Goal: Task Accomplishment & Management: Manage account settings

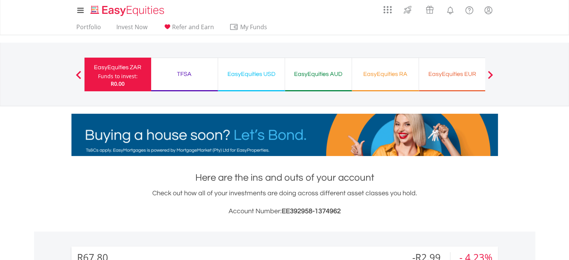
click at [186, 67] on div "TFSA Funds to invest: R0.00" at bounding box center [184, 75] width 67 height 34
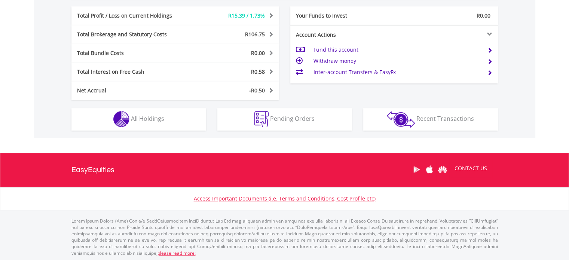
scroll to position [72, 142]
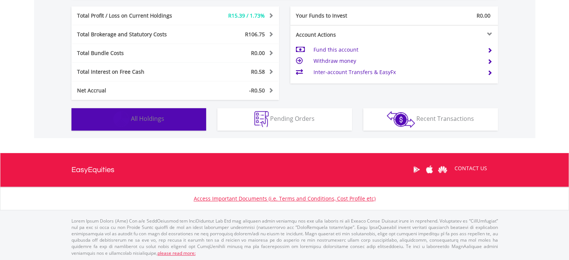
click at [193, 113] on button "Holdings All Holdings" at bounding box center [138, 119] width 135 height 22
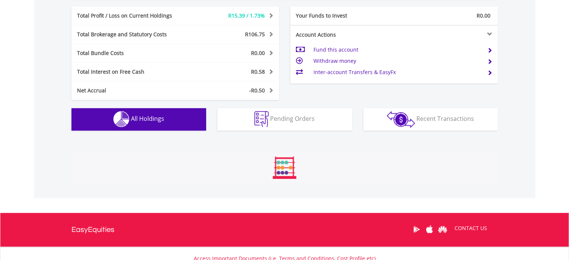
scroll to position [569, 0]
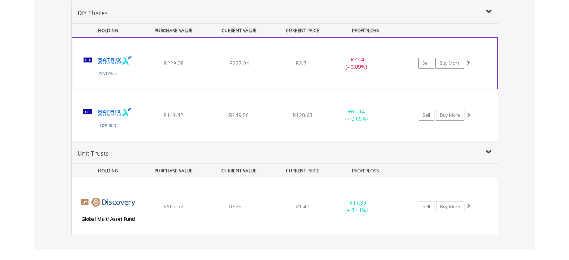
click at [235, 66] on div "R227.04" at bounding box center [239, 62] width 64 height 7
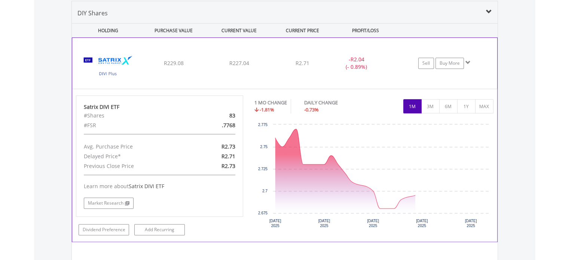
click at [235, 66] on div "R227.04" at bounding box center [239, 62] width 64 height 7
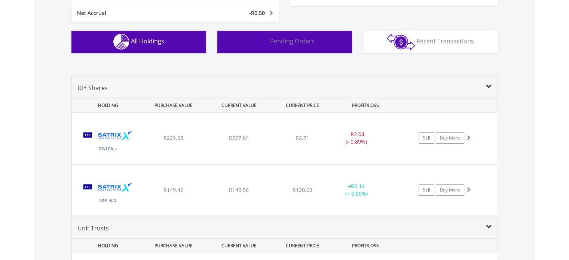
click at [243, 45] on button "Pending Orders Pending Orders" at bounding box center [284, 42] width 135 height 22
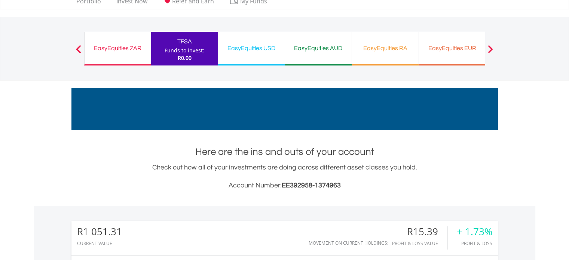
scroll to position [5, 0]
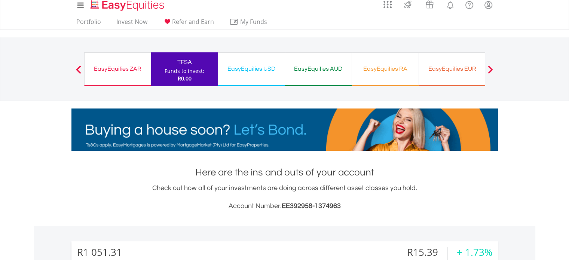
click at [257, 71] on div "EasyEquities USD" at bounding box center [252, 69] width 58 height 10
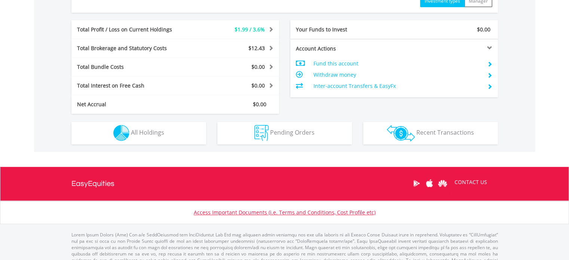
scroll to position [374, 0]
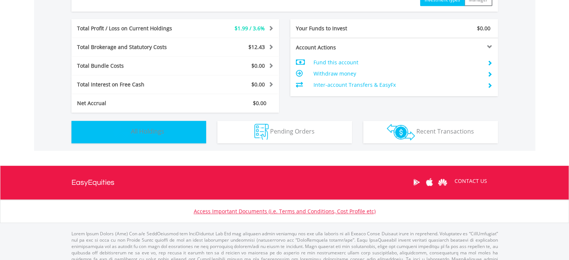
click at [178, 125] on button "Holdings All Holdings" at bounding box center [138, 132] width 135 height 22
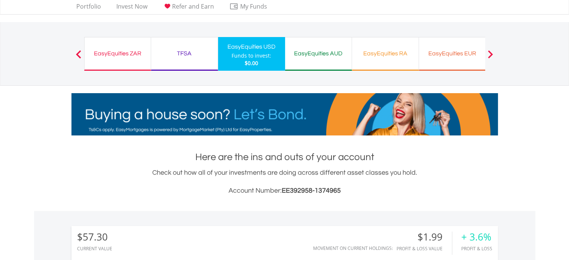
scroll to position [0, 0]
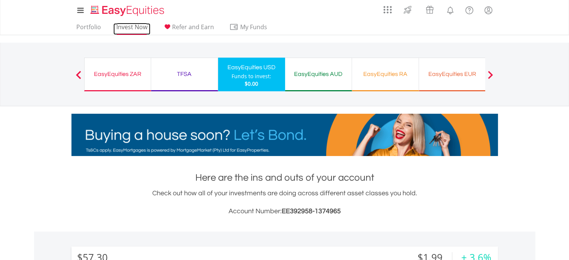
click at [138, 24] on link "Invest Now" at bounding box center [131, 29] width 37 height 12
